Goal: Check status

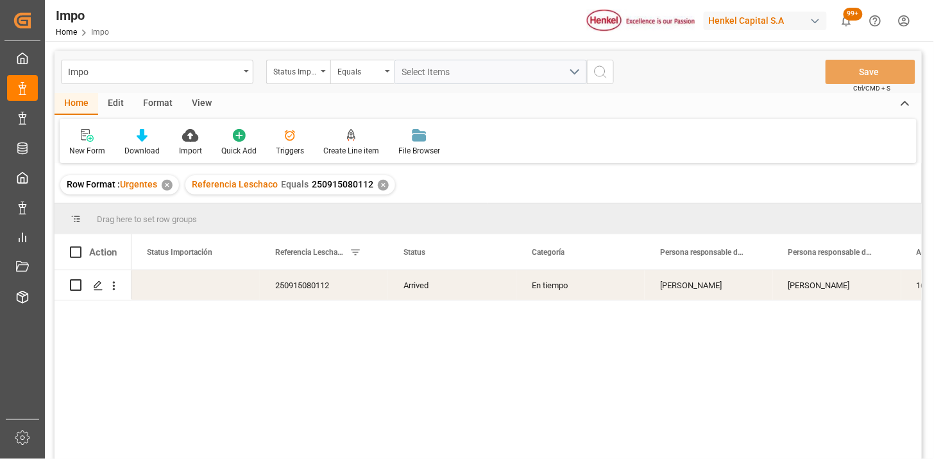
click at [212, 96] on div "View" at bounding box center [201, 104] width 39 height 22
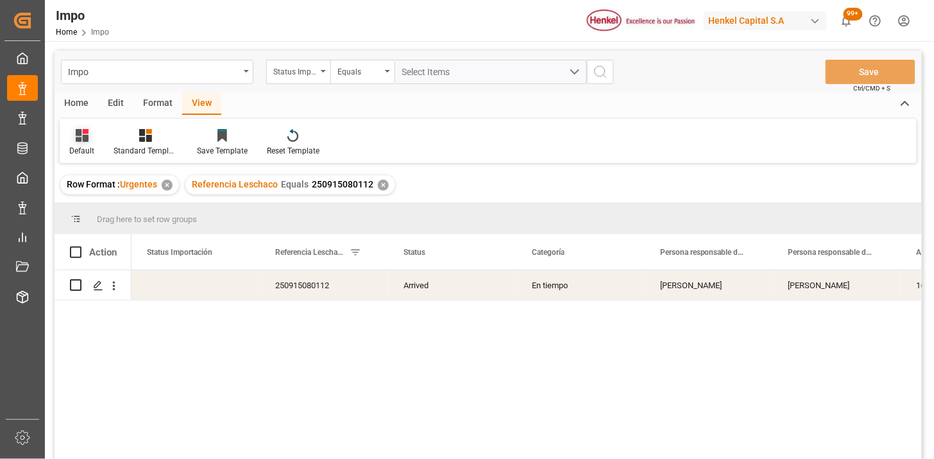
click at [87, 137] on icon at bounding box center [82, 135] width 13 height 13
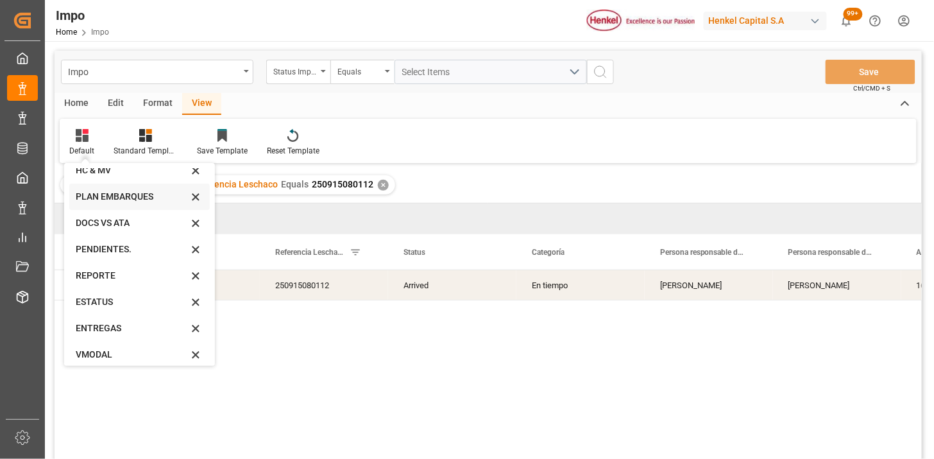
scroll to position [71, 0]
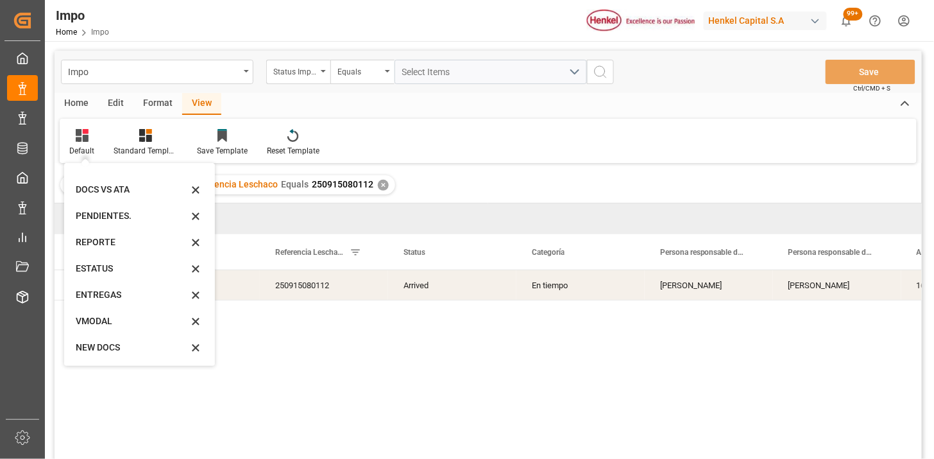
click at [465, 124] on div "Default Default HC & MV PLAN EMBARQUES DOCS VS ATA PENDIENTES. REPORTE ESTATUS …" at bounding box center [488, 141] width 857 height 44
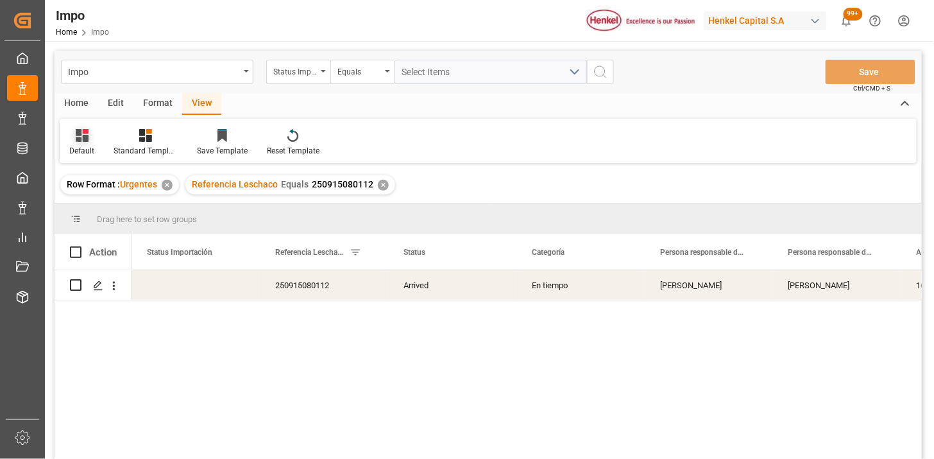
click at [78, 128] on div at bounding box center [81, 134] width 25 height 13
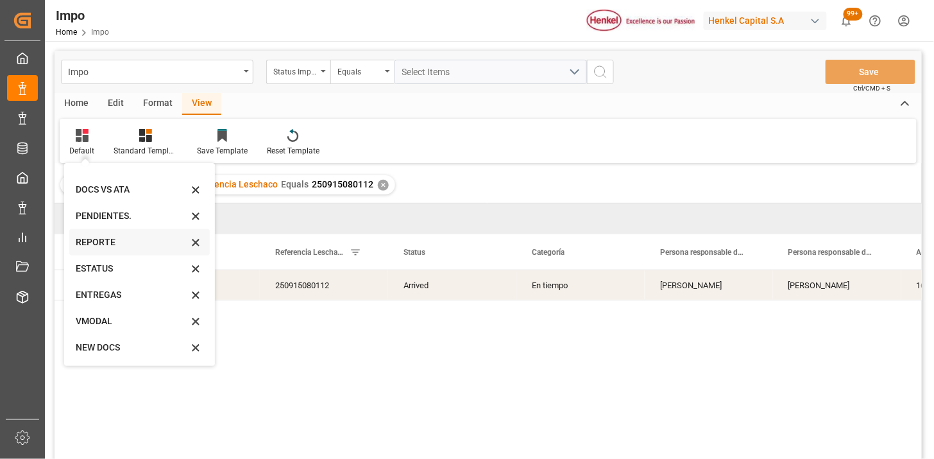
click at [114, 243] on div "REPORTE" at bounding box center [132, 242] width 112 height 13
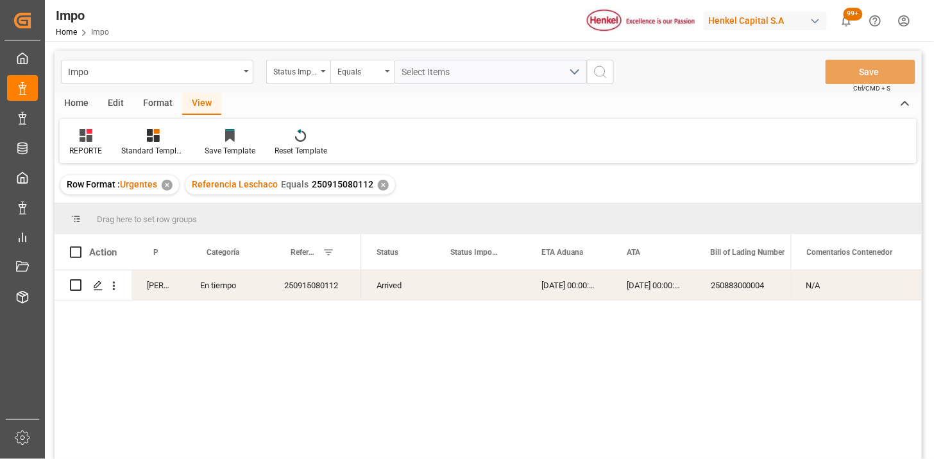
click at [340, 291] on div "250915080112" at bounding box center [315, 285] width 92 height 30
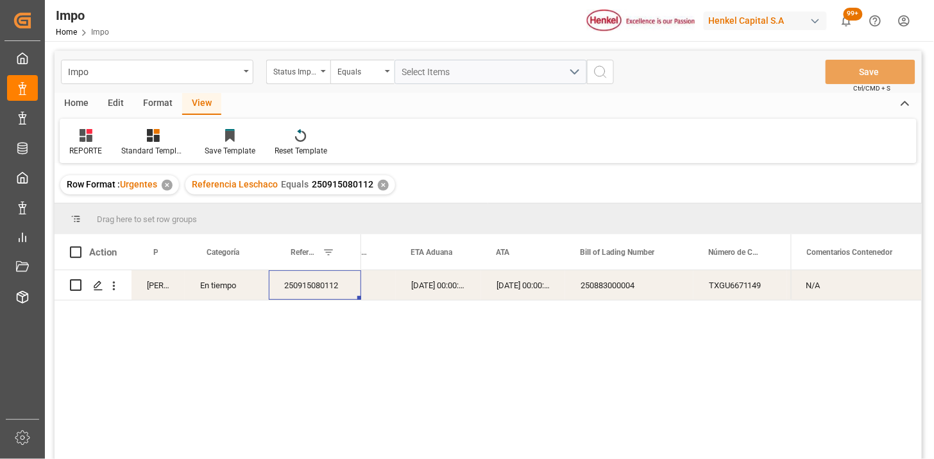
scroll to position [0, 0]
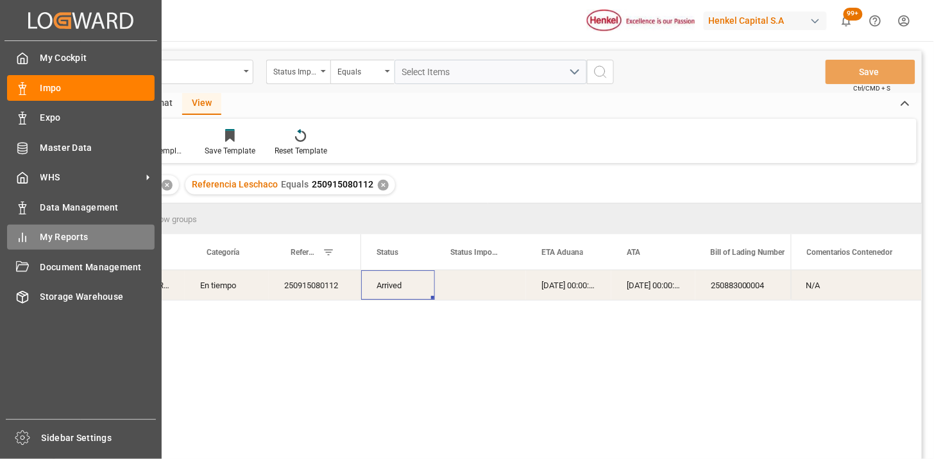
click at [61, 233] on span "My Reports" at bounding box center [97, 236] width 115 height 13
